Goal: Complete application form

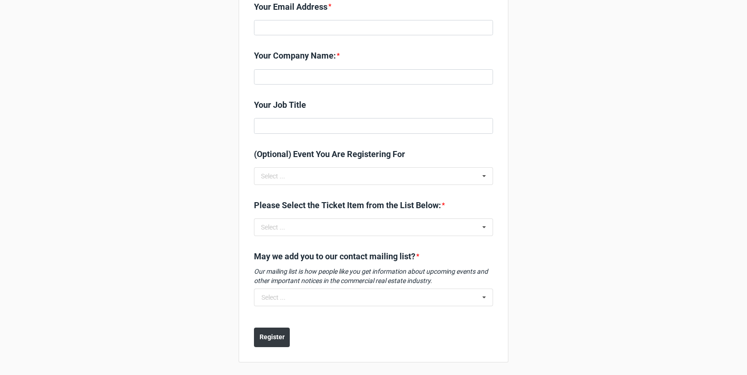
scroll to position [252, 0]
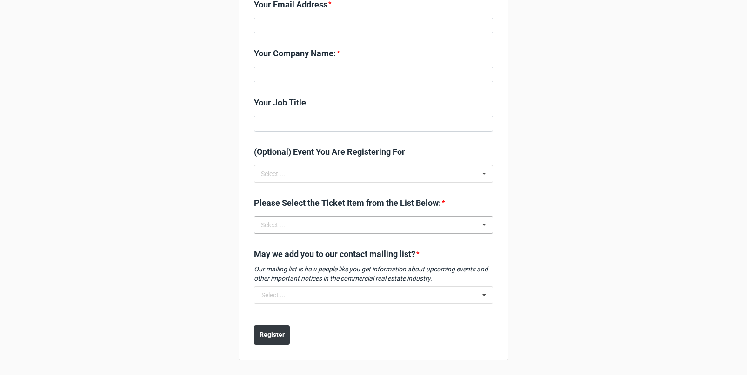
click at [481, 225] on icon at bounding box center [484, 225] width 14 height 17
type input "water"
click at [482, 223] on icon at bounding box center [484, 225] width 14 height 17
drag, startPoint x: 286, startPoint y: 227, endPoint x: 255, endPoint y: 227, distance: 31.6
click at [255, 227] on div "water water Select ... No results found." at bounding box center [373, 225] width 239 height 18
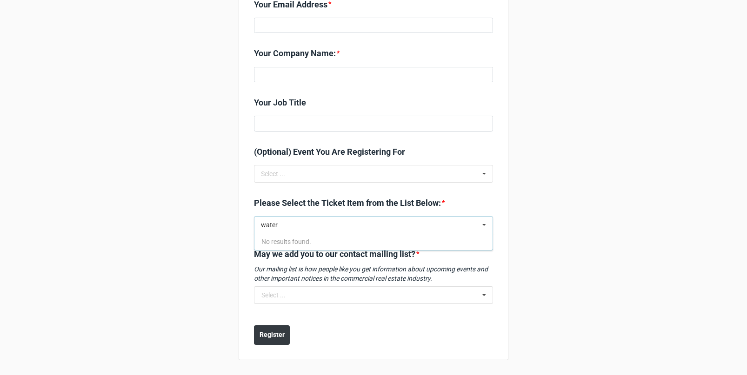
click at [483, 221] on icon at bounding box center [484, 225] width 14 height 17
click at [481, 225] on icon at bounding box center [484, 225] width 14 height 17
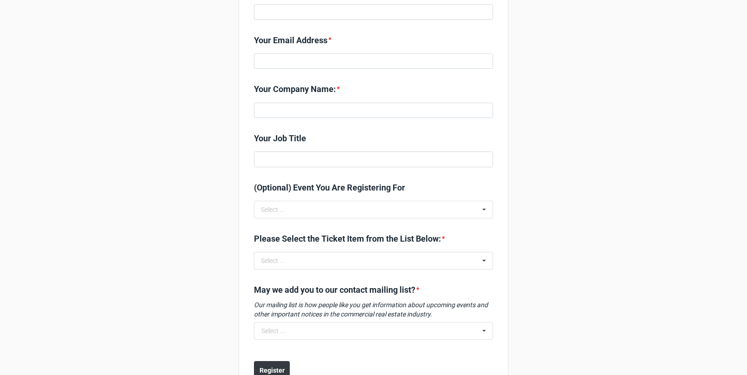
scroll to position [252, 0]
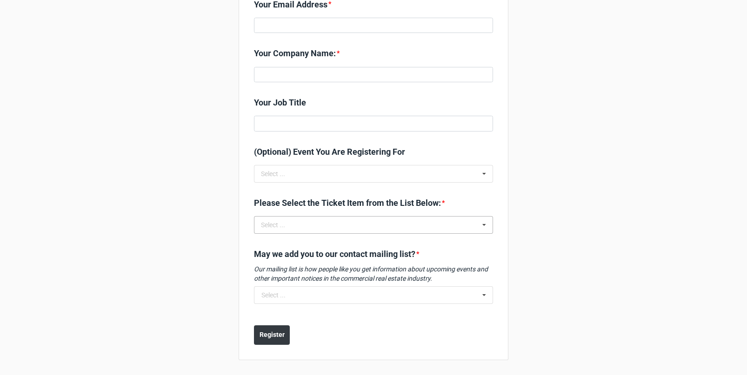
click at [483, 224] on icon at bounding box center [484, 225] width 14 height 17
